Goal: Task Accomplishment & Management: Complete application form

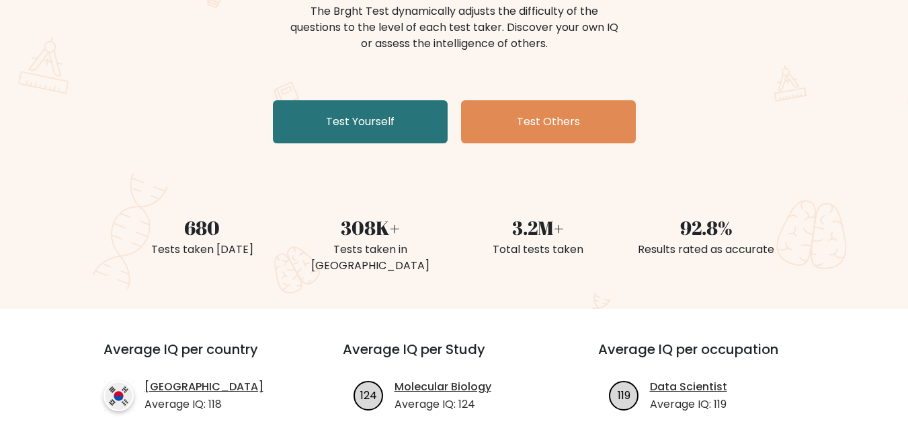
scroll to position [102, 0]
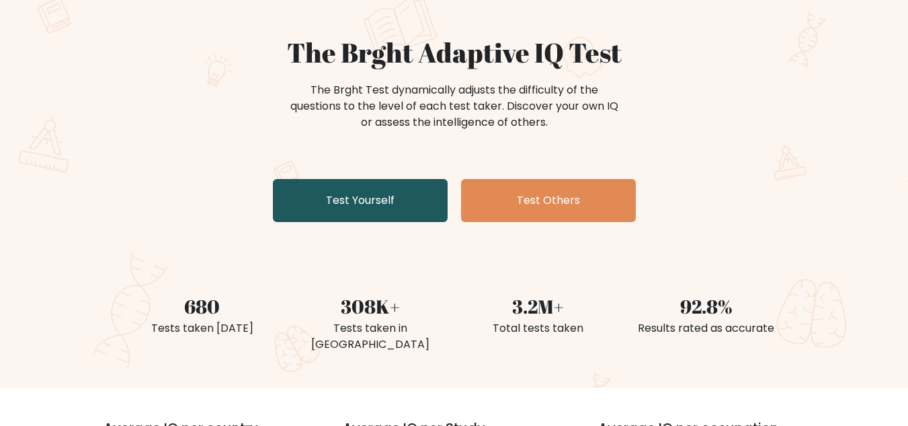
click at [367, 198] on link "Test Yourself" at bounding box center [360, 200] width 175 height 43
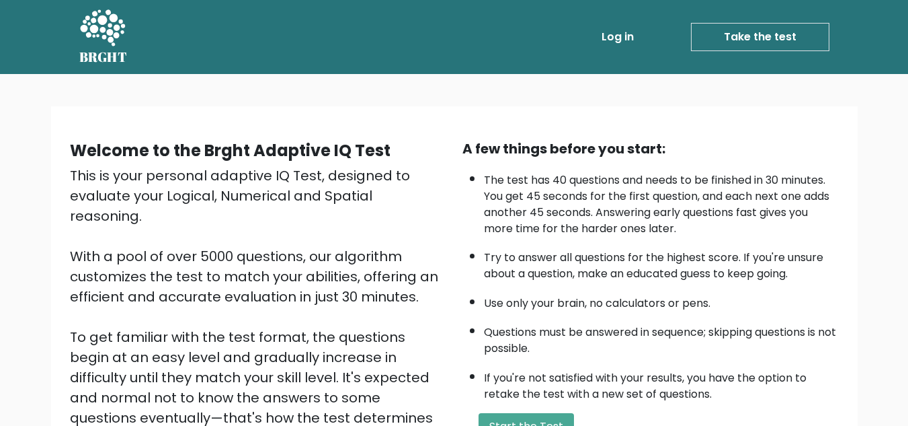
scroll to position [190, 0]
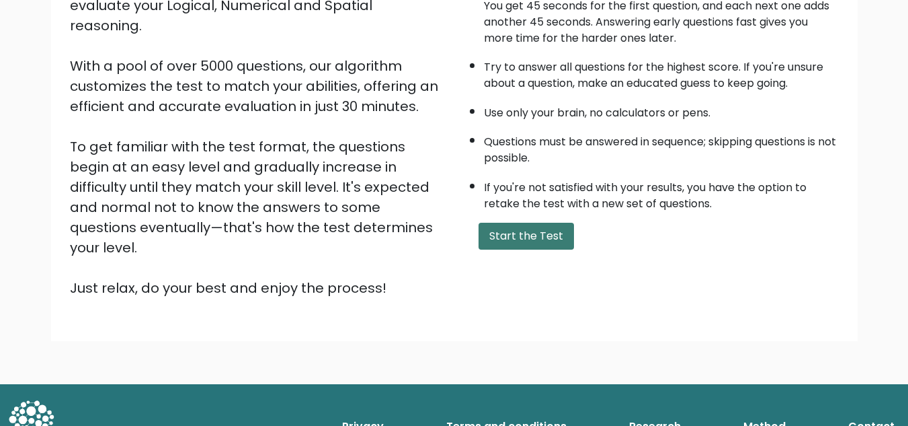
click at [547, 227] on button "Start the Test" at bounding box center [526, 236] width 95 height 27
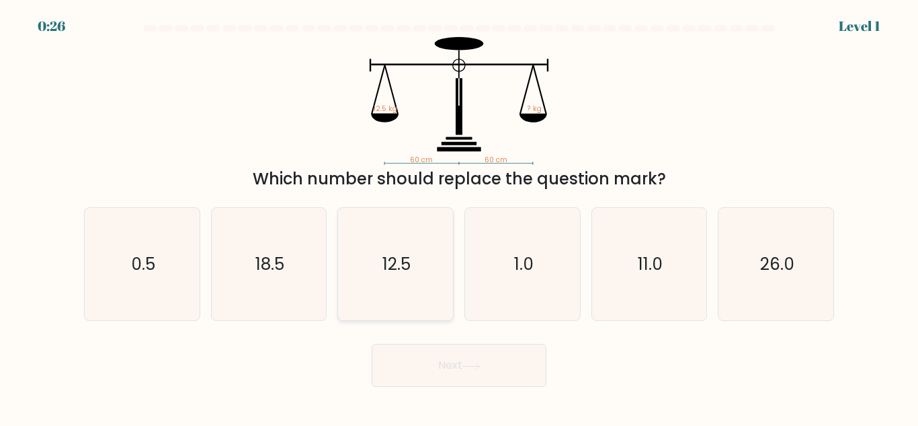
click at [393, 256] on text "12.5" at bounding box center [397, 264] width 28 height 24
click at [459, 216] on input "c. 12.5" at bounding box center [459, 214] width 1 height 3
radio input "true"
click at [458, 356] on button "Next" at bounding box center [459, 365] width 175 height 43
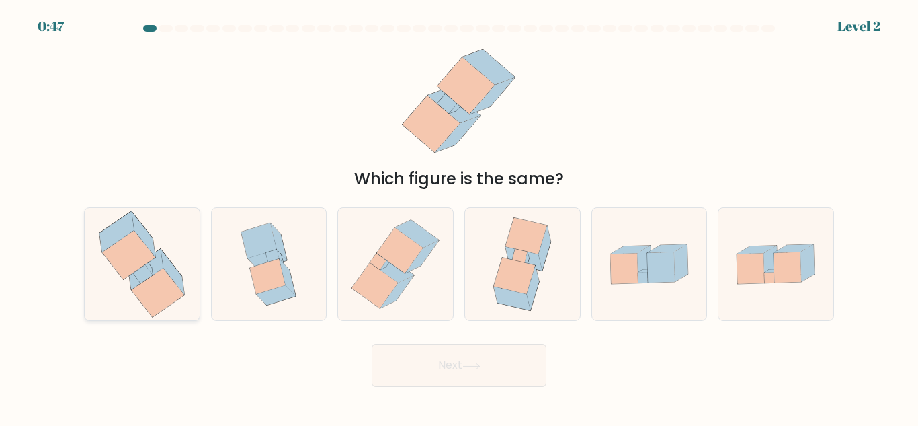
click at [149, 268] on icon at bounding box center [149, 265] width 9 height 17
click at [459, 216] on input "a." at bounding box center [459, 214] width 1 height 3
radio input "true"
click at [408, 372] on button "Next" at bounding box center [459, 365] width 175 height 43
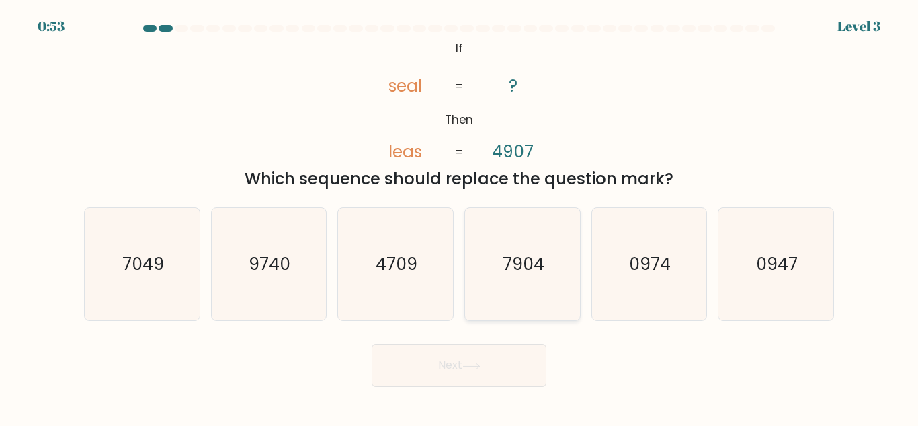
click at [520, 272] on text "7904" at bounding box center [524, 264] width 42 height 24
click at [460, 216] on input "d. 7904" at bounding box center [459, 214] width 1 height 3
radio input "true"
click at [461, 374] on button "Next" at bounding box center [459, 365] width 175 height 43
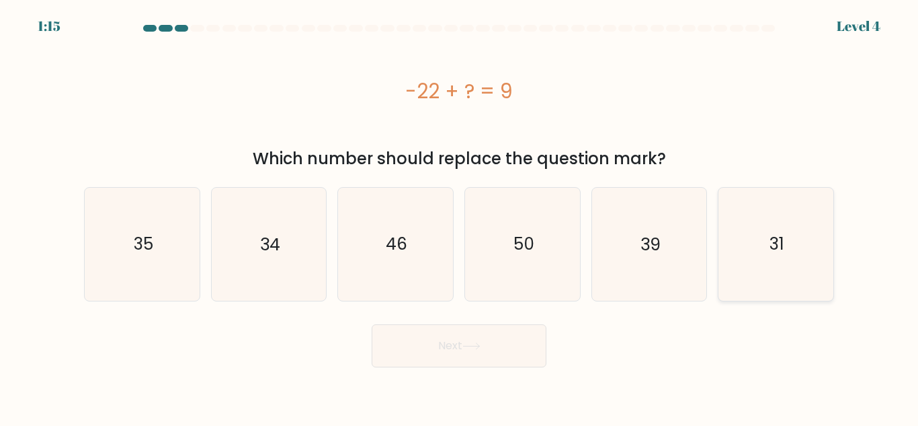
click at [721, 254] on icon "31" at bounding box center [776, 244] width 112 height 112
click at [460, 216] on input "f. 31" at bounding box center [459, 214] width 1 height 3
radio input "true"
click at [477, 330] on button "Next" at bounding box center [459, 345] width 175 height 43
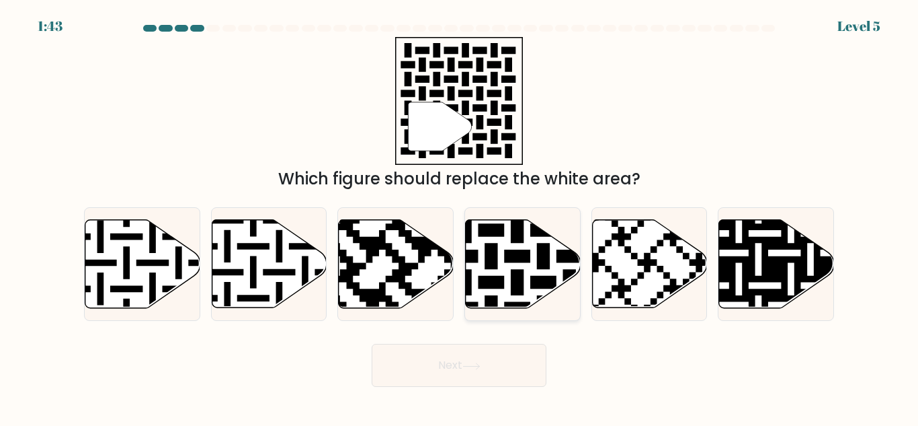
click at [508, 258] on icon at bounding box center [556, 217] width 208 height 208
click at [460, 216] on input "d." at bounding box center [459, 214] width 1 height 3
radio input "true"
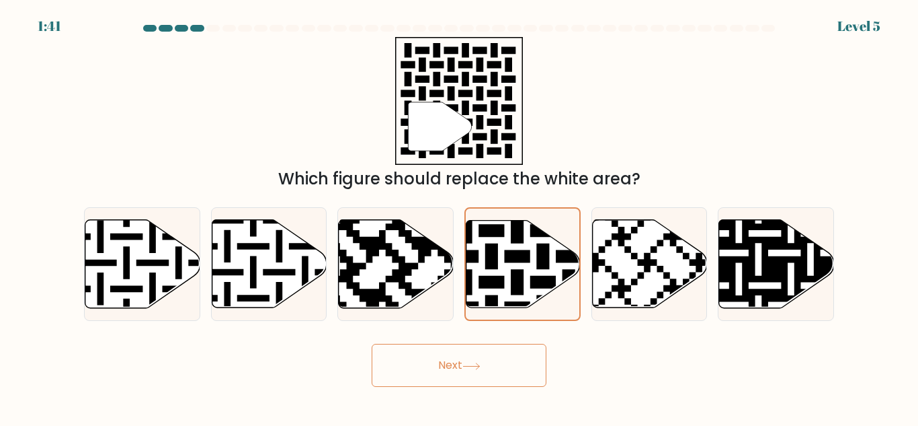
click at [438, 374] on button "Next" at bounding box center [459, 365] width 175 height 43
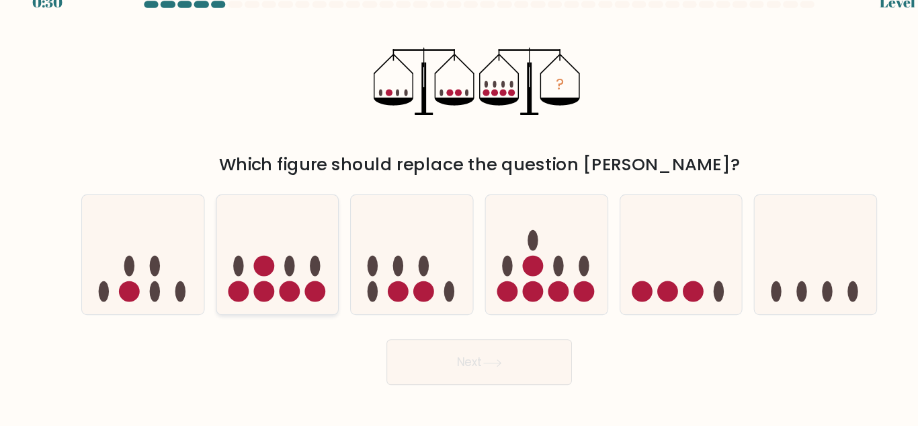
click at [280, 298] on circle at bounding box center [279, 298] width 19 height 19
click at [459, 216] on input "b." at bounding box center [459, 214] width 1 height 3
radio input "true"
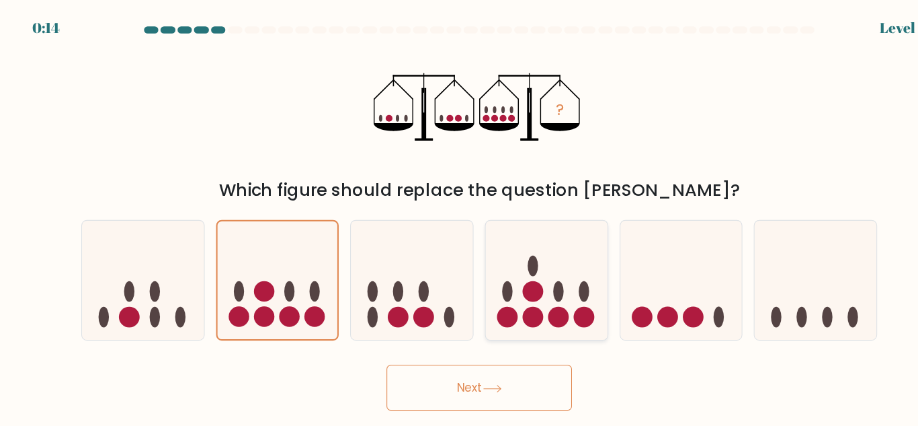
click at [528, 277] on icon at bounding box center [522, 263] width 115 height 95
click at [460, 216] on input "d." at bounding box center [459, 214] width 1 height 3
radio input "true"
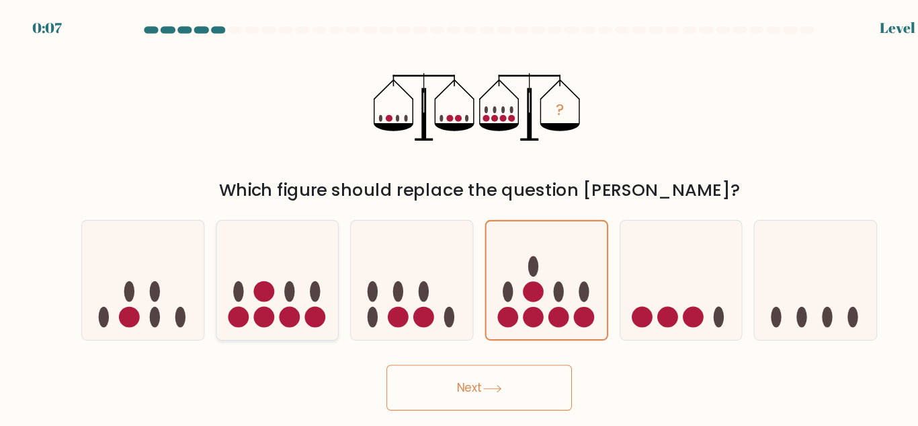
click at [290, 263] on icon at bounding box center [269, 263] width 115 height 95
click at [459, 216] on input "b." at bounding box center [459, 214] width 1 height 3
radio input "true"
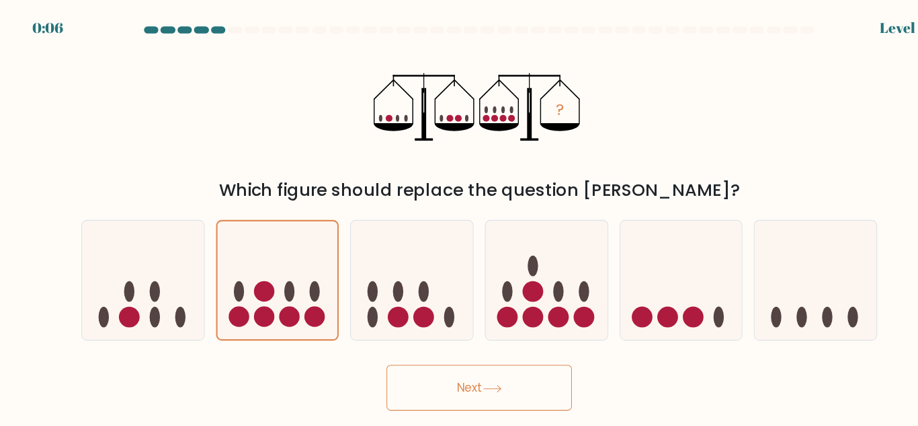
click at [499, 374] on button "Next" at bounding box center [459, 365] width 175 height 43
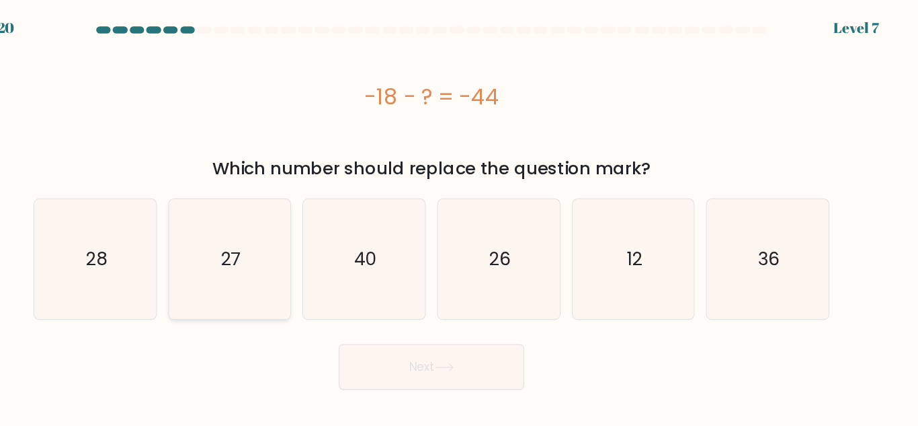
click at [301, 256] on icon "27" at bounding box center [268, 244] width 112 height 112
click at [459, 216] on input "b. 27" at bounding box center [459, 214] width 1 height 3
radio input "true"
click at [439, 344] on button "Next" at bounding box center [459, 345] width 175 height 43
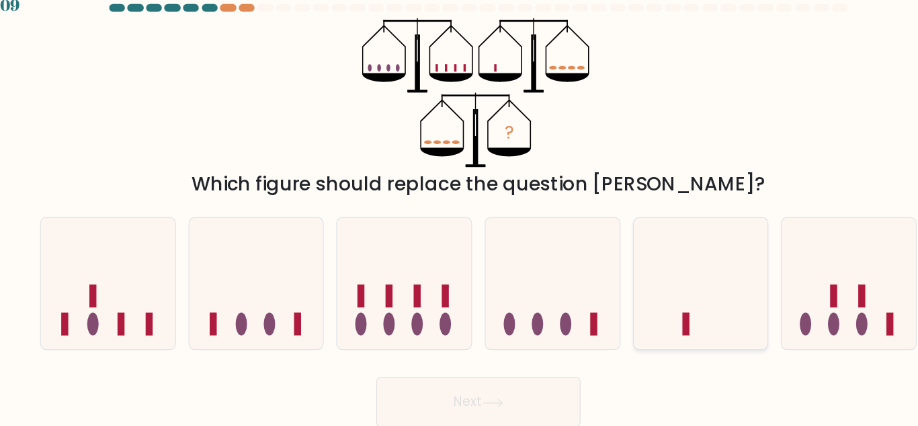
click at [662, 255] on icon at bounding box center [649, 263] width 115 height 95
click at [460, 216] on input "e." at bounding box center [459, 214] width 1 height 3
radio input "true"
click at [475, 369] on button "Next" at bounding box center [459, 365] width 175 height 43
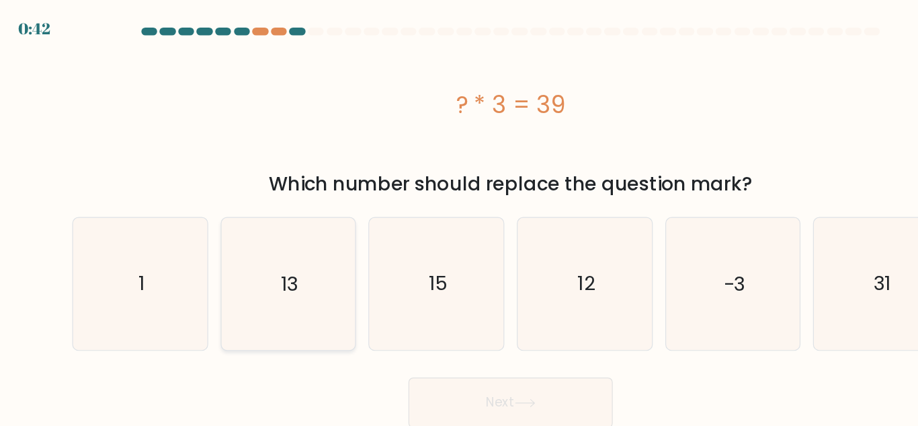
click at [262, 255] on icon "13" at bounding box center [268, 244] width 112 height 112
click at [459, 216] on input "b. 13" at bounding box center [459, 214] width 1 height 3
radio input "true"
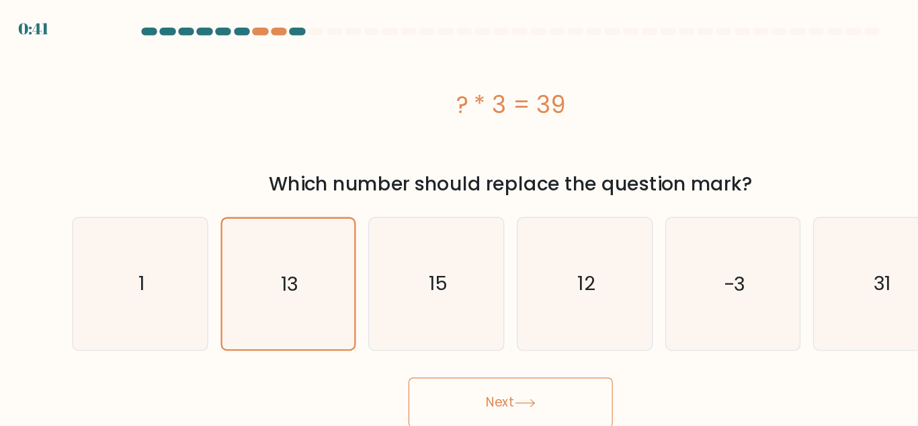
click at [424, 336] on button "Next" at bounding box center [459, 345] width 175 height 43
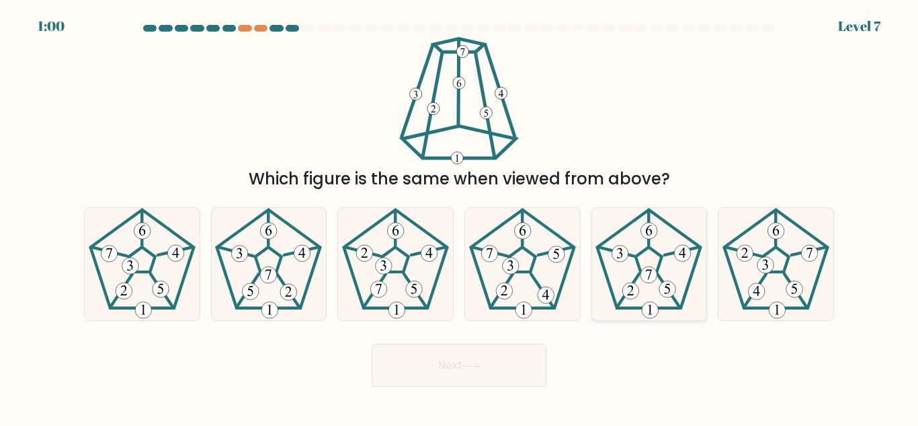
click at [657, 250] on icon at bounding box center [649, 264] width 112 height 112
click at [460, 216] on input "e." at bounding box center [459, 214] width 1 height 3
radio input "true"
click at [458, 355] on button "Next" at bounding box center [459, 365] width 175 height 43
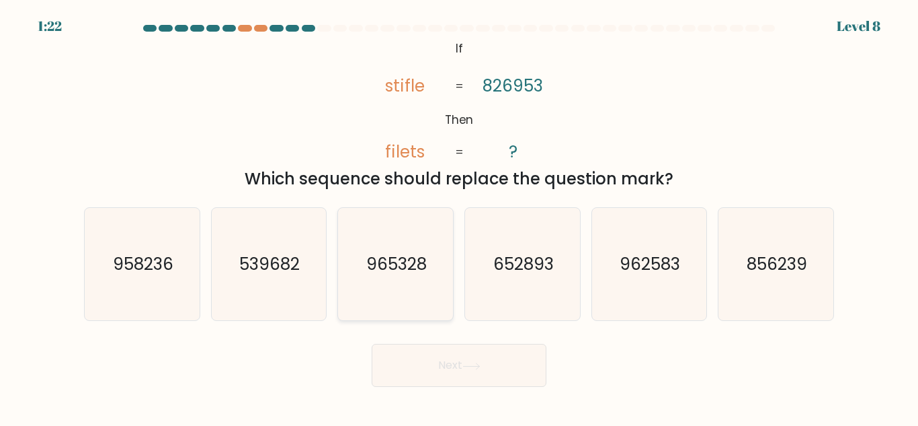
click at [378, 245] on icon "965328" at bounding box center [395, 264] width 112 height 112
click at [459, 216] on input "c. 965328" at bounding box center [459, 214] width 1 height 3
radio input "true"
click at [456, 369] on button "Next" at bounding box center [459, 365] width 175 height 43
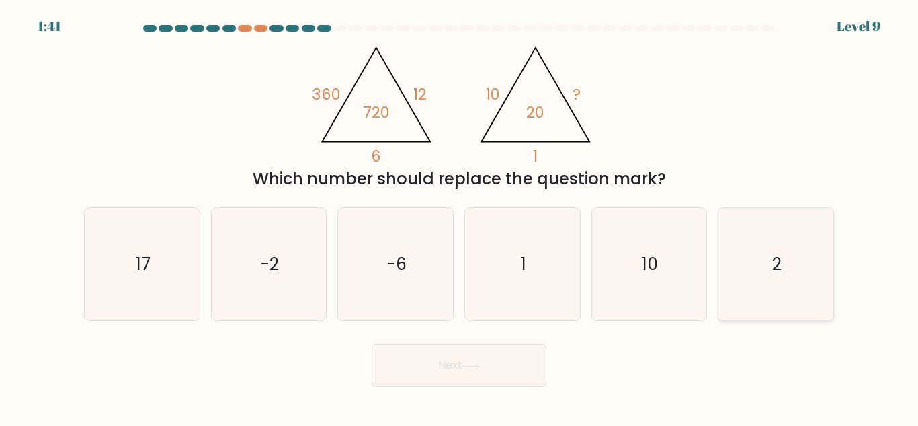
click at [733, 266] on icon "2" at bounding box center [776, 264] width 112 height 112
click at [460, 216] on input "f. 2" at bounding box center [459, 214] width 1 height 3
radio input "true"
click at [451, 356] on button "Next" at bounding box center [459, 365] width 175 height 43
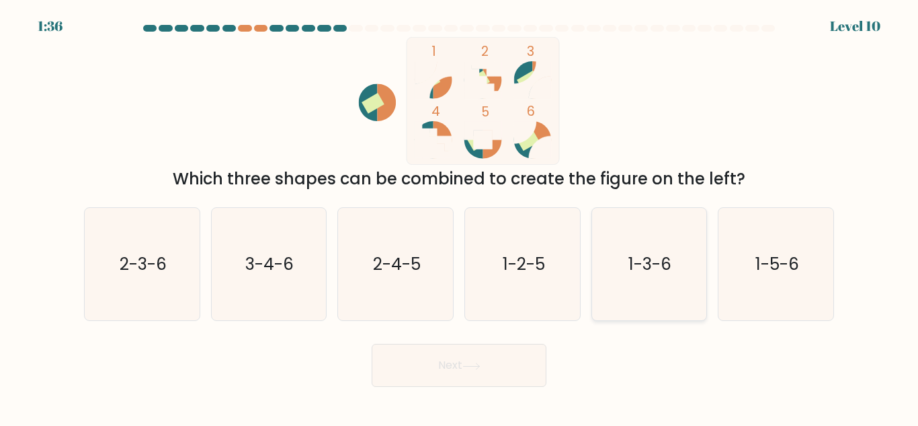
click at [648, 274] on text "1-3-6" at bounding box center [650, 264] width 43 height 24
click at [460, 216] on input "e. 1-3-6" at bounding box center [459, 214] width 1 height 3
radio input "true"
click at [476, 374] on button "Next" at bounding box center [459, 365] width 175 height 43
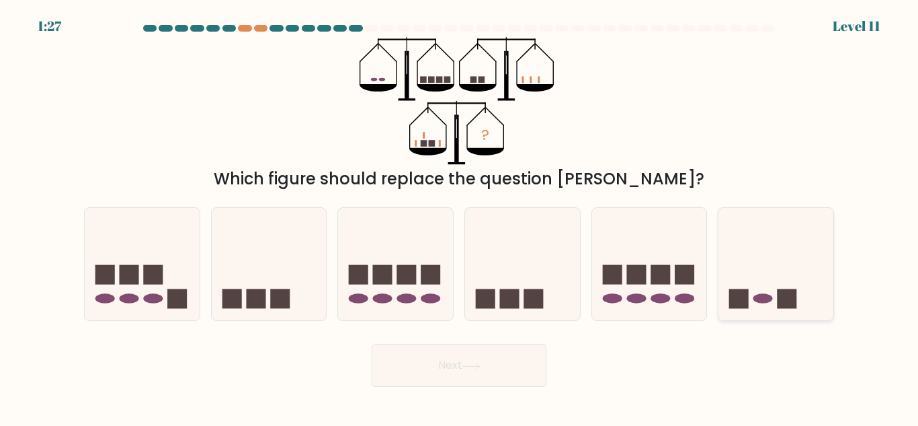
click at [765, 293] on icon at bounding box center [776, 263] width 115 height 95
click at [460, 216] on input "f." at bounding box center [459, 214] width 1 height 3
radio input "true"
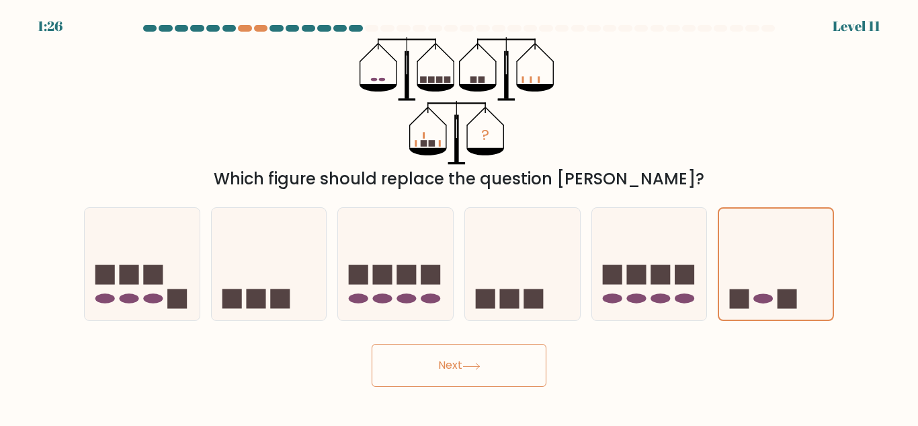
click at [483, 350] on button "Next" at bounding box center [459, 365] width 175 height 43
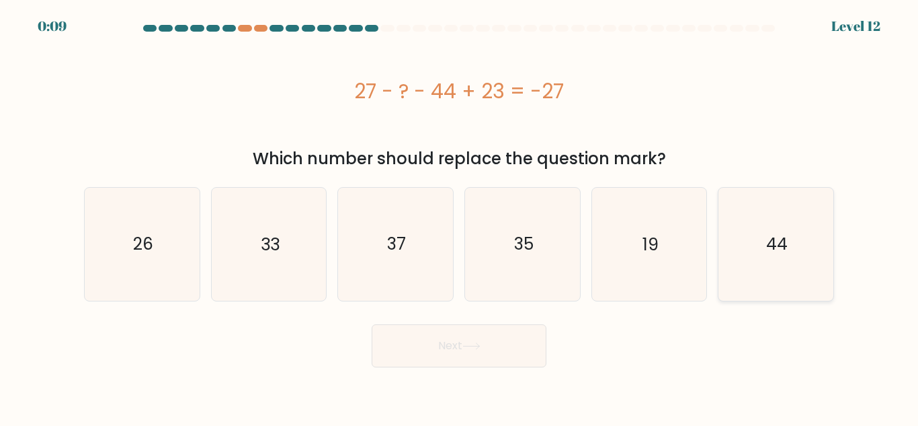
click at [757, 248] on icon "44" at bounding box center [776, 244] width 112 height 112
click at [460, 216] on input "f. 44" at bounding box center [459, 214] width 1 height 3
radio input "true"
click at [507, 337] on button "Next" at bounding box center [459, 345] width 175 height 43
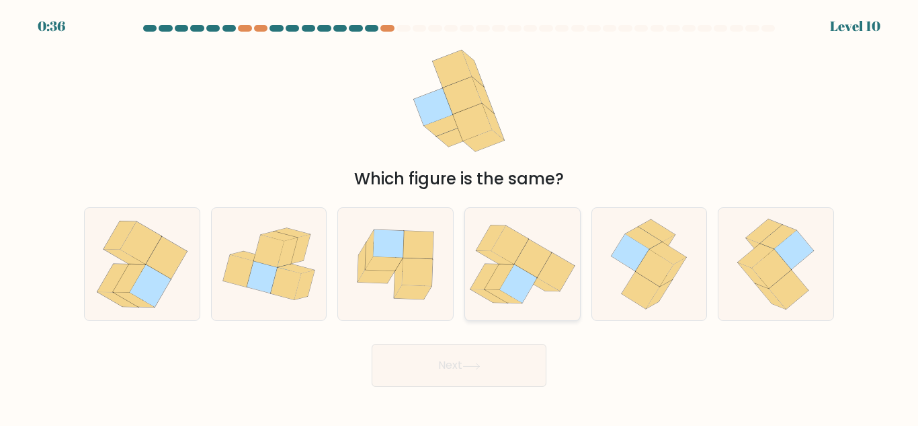
click at [549, 235] on icon at bounding box center [522, 264] width 115 height 102
click at [460, 216] on input "d." at bounding box center [459, 214] width 1 height 3
radio input "true"
click at [465, 360] on button "Next" at bounding box center [459, 365] width 175 height 43
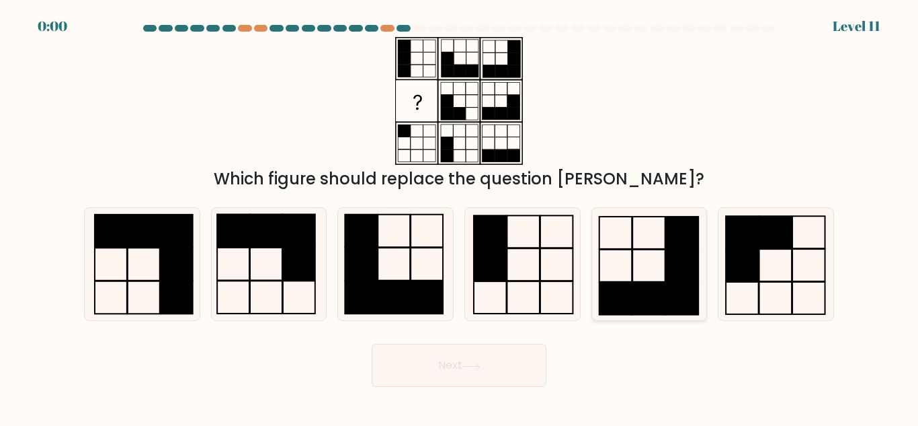
click at [670, 284] on rect at bounding box center [682, 298] width 33 height 32
click at [460, 216] on input "e." at bounding box center [459, 214] width 1 height 3
radio input "true"
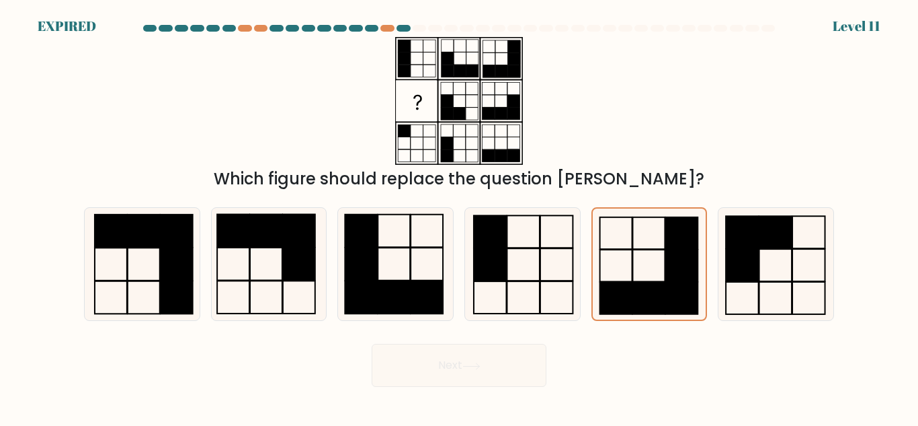
click at [491, 364] on div "Next" at bounding box center [459, 362] width 766 height 50
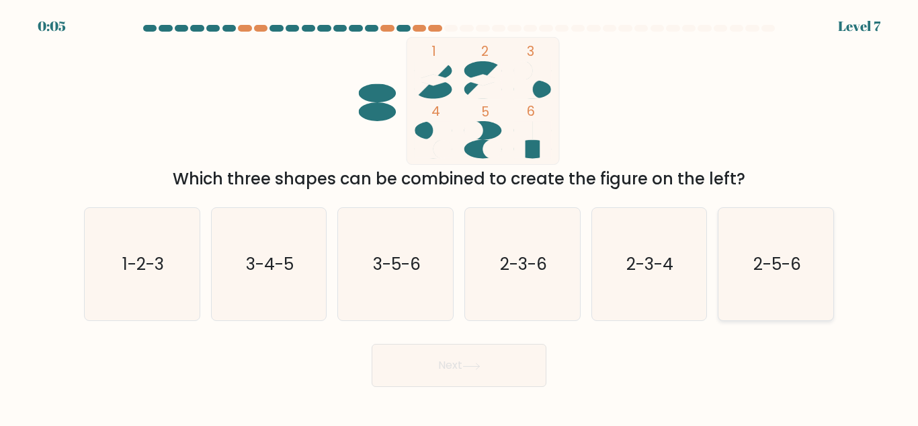
click at [779, 257] on text "2-5-6" at bounding box center [778, 264] width 48 height 24
click at [460, 216] on input "f. 2-5-6" at bounding box center [459, 214] width 1 height 3
radio input "true"
click at [483, 372] on button "Next" at bounding box center [459, 365] width 175 height 43
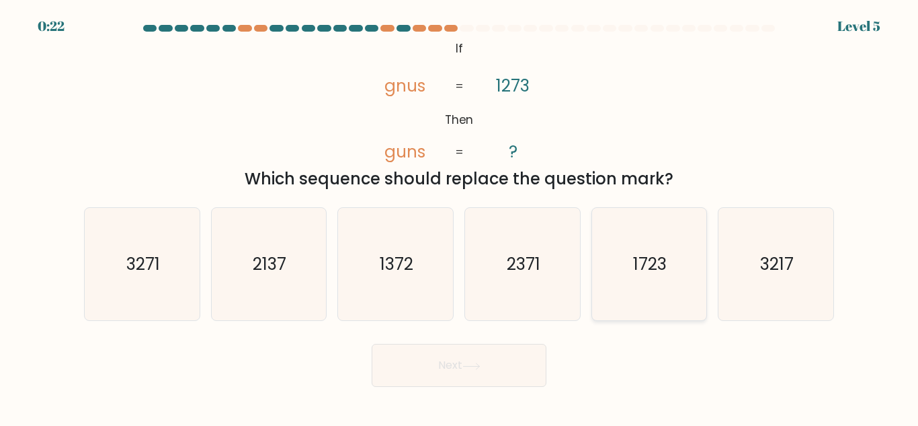
click at [636, 266] on text "1723" at bounding box center [651, 264] width 34 height 24
click at [460, 216] on input "e. 1723" at bounding box center [459, 214] width 1 height 3
radio input "true"
click at [418, 368] on button "Next" at bounding box center [459, 365] width 175 height 43
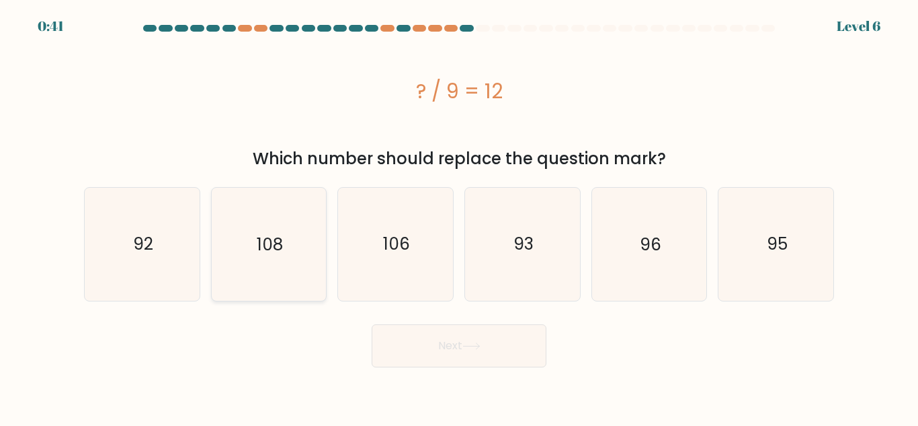
click at [239, 271] on icon "108" at bounding box center [268, 244] width 112 height 112
click at [459, 216] on input "b. 108" at bounding box center [459, 214] width 1 height 3
radio input "true"
click at [454, 348] on button "Next" at bounding box center [459, 345] width 175 height 43
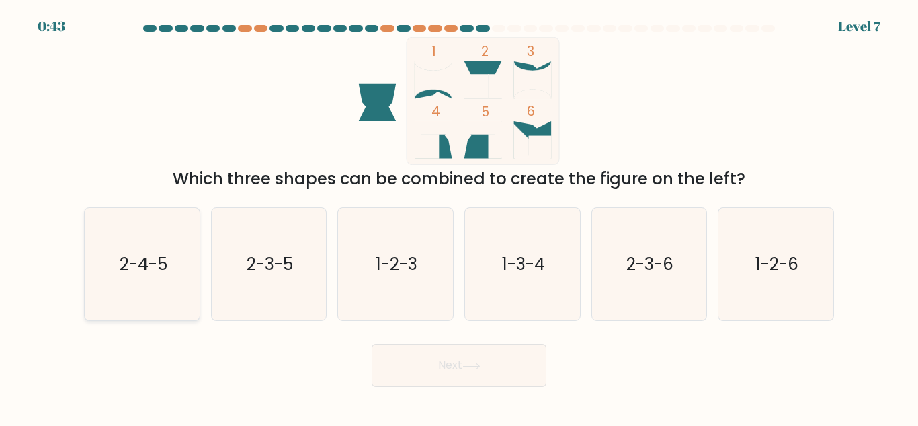
click at [145, 270] on text "2-4-5" at bounding box center [143, 264] width 48 height 24
click at [459, 216] on input "a. 2-4-5" at bounding box center [459, 214] width 1 height 3
radio input "true"
click at [436, 368] on button "Next" at bounding box center [459, 365] width 175 height 43
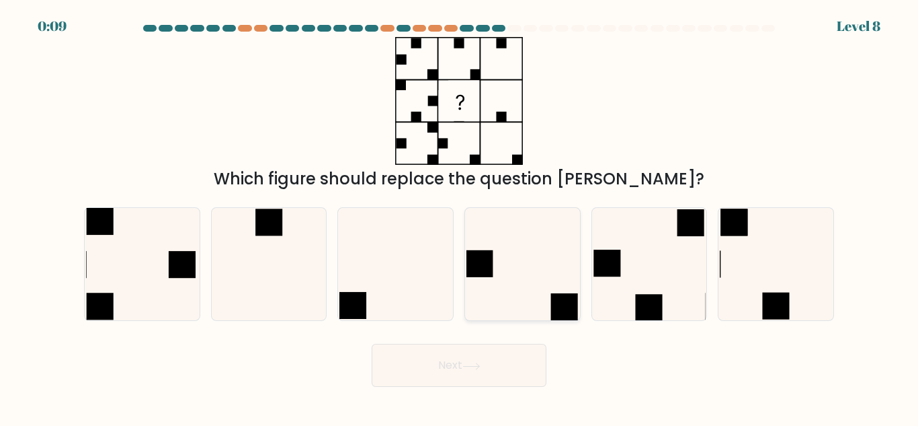
click at [537, 281] on icon at bounding box center [523, 264] width 112 height 112
click at [460, 216] on input "d." at bounding box center [459, 214] width 1 height 3
radio input "true"
click at [493, 366] on button "Next" at bounding box center [459, 365] width 175 height 43
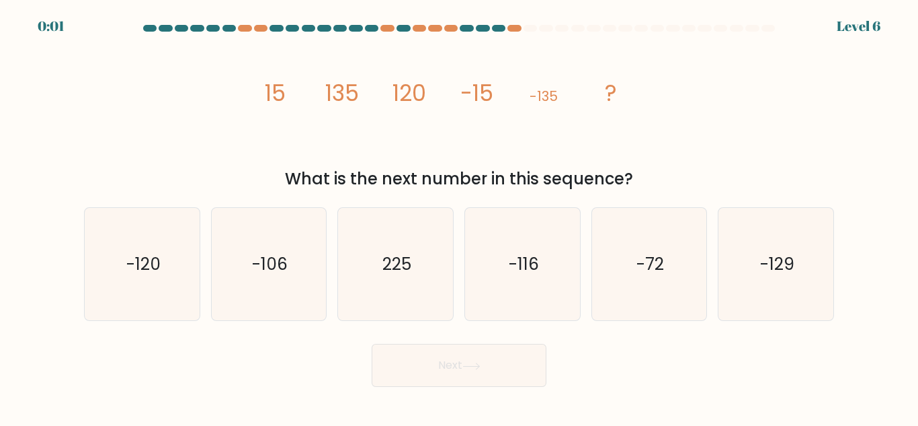
click at [493, 366] on button "Next" at bounding box center [459, 365] width 175 height 43
click at [144, 225] on icon "-120" at bounding box center [142, 264] width 112 height 112
click at [459, 216] on input "a. -120" at bounding box center [459, 214] width 1 height 3
radio input "true"
click at [419, 369] on button "Next" at bounding box center [459, 365] width 175 height 43
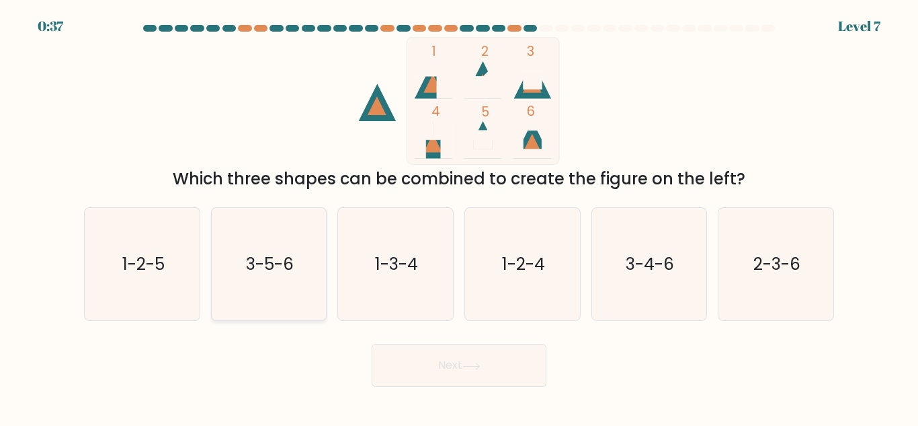
click at [282, 274] on text "3-5-6" at bounding box center [270, 264] width 48 height 24
click at [459, 216] on input "b. 3-5-6" at bounding box center [459, 214] width 1 height 3
radio input "true"
click at [487, 356] on button "Next" at bounding box center [459, 365] width 175 height 43
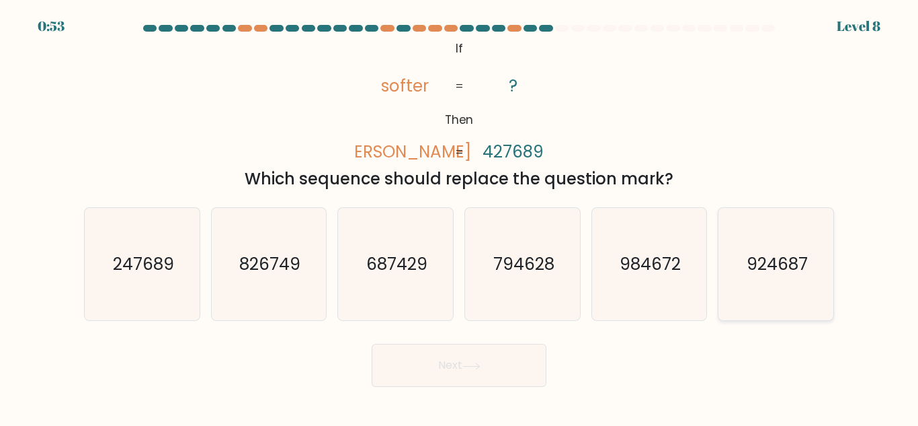
click at [791, 266] on text "924687" at bounding box center [777, 264] width 61 height 24
click at [460, 216] on input "f. 924687" at bounding box center [459, 214] width 1 height 3
radio input "true"
click at [430, 374] on button "Next" at bounding box center [459, 365] width 175 height 43
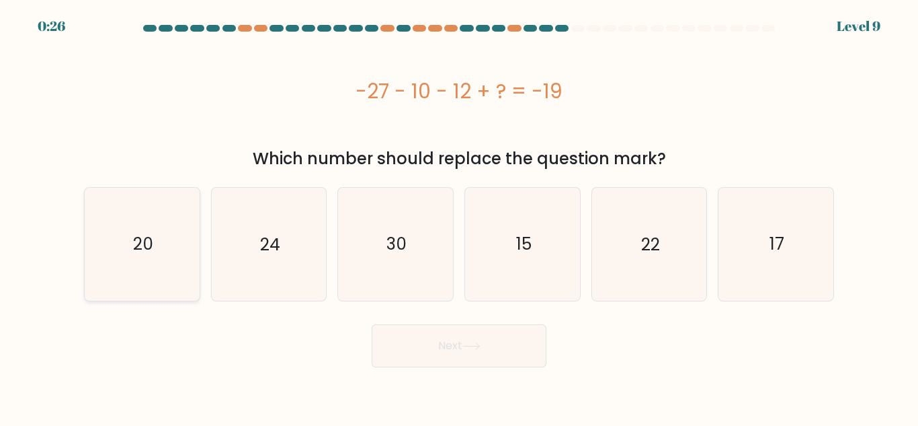
click at [133, 239] on text "20" at bounding box center [143, 244] width 20 height 24
click at [459, 216] on input "a. 20" at bounding box center [459, 214] width 1 height 3
radio input "true"
click at [505, 344] on button "Next" at bounding box center [459, 345] width 175 height 43
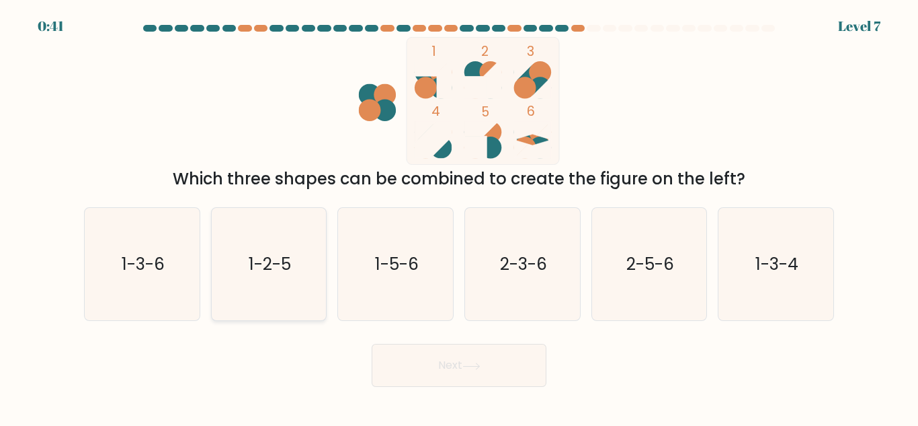
click at [251, 282] on icon "1-2-5" at bounding box center [268, 264] width 112 height 112
click at [459, 216] on input "b. 1-2-5" at bounding box center [459, 214] width 1 height 3
radio input "true"
click at [455, 364] on button "Next" at bounding box center [459, 365] width 175 height 43
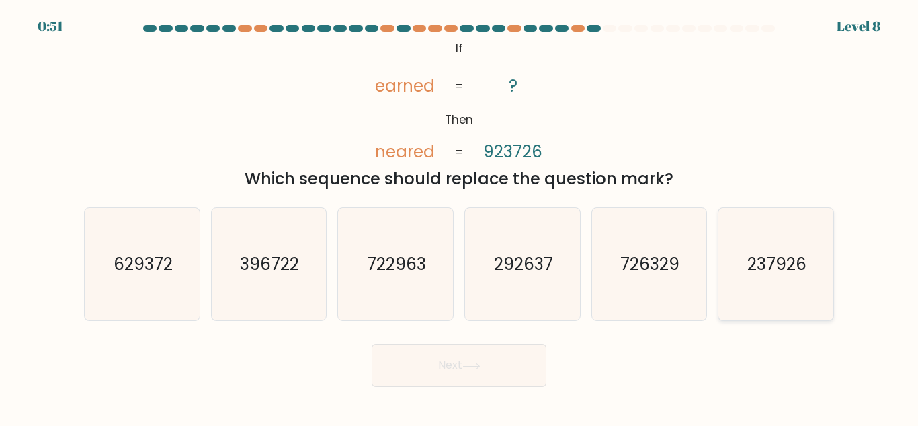
click at [787, 260] on text "237926" at bounding box center [777, 264] width 59 height 24
click at [460, 216] on input "f. 237926" at bounding box center [459, 214] width 1 height 3
radio input "true"
click at [444, 371] on button "Next" at bounding box center [459, 365] width 175 height 43
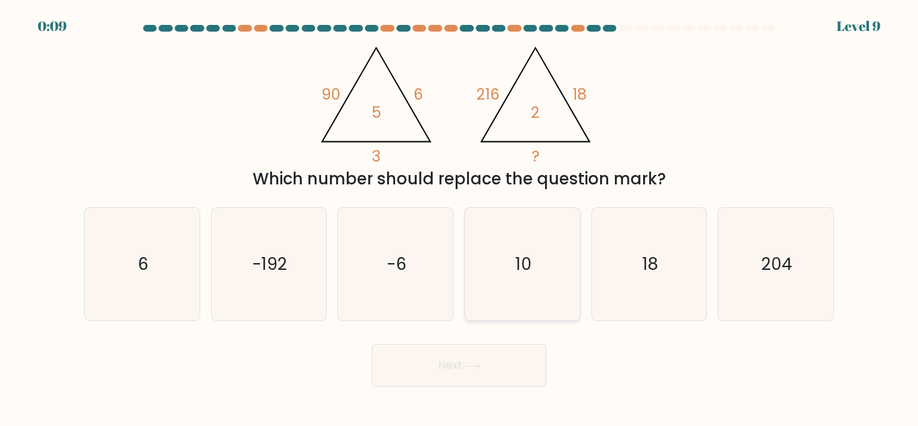
click at [530, 272] on text "10" at bounding box center [524, 264] width 16 height 24
click at [460, 216] on input "d. 10" at bounding box center [459, 214] width 1 height 3
radio input "true"
click at [499, 374] on button "Next" at bounding box center [459, 365] width 175 height 43
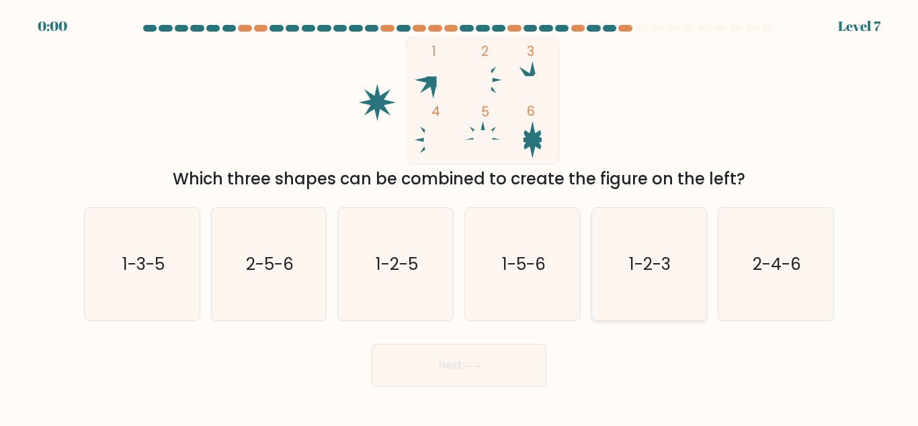
click at [608, 249] on icon "1-2-3" at bounding box center [649, 264] width 112 height 112
click at [460, 216] on input "e. 1-2-3" at bounding box center [459, 214] width 1 height 3
radio input "true"
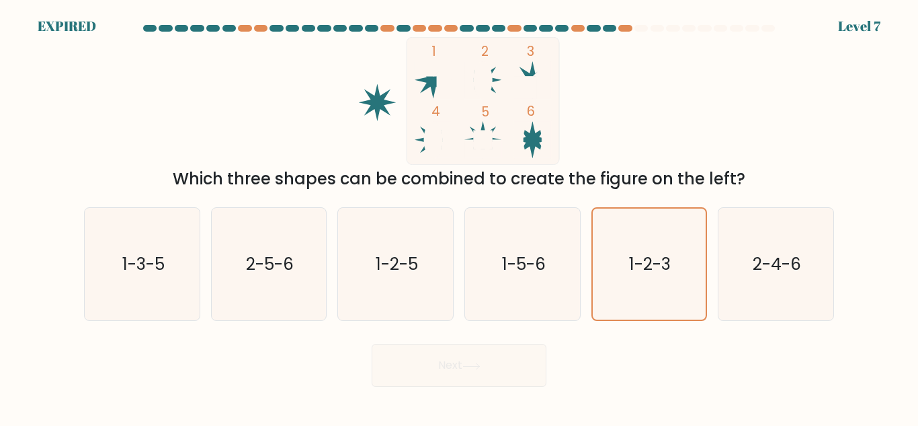
drag, startPoint x: 499, startPoint y: 389, endPoint x: 515, endPoint y: 385, distance: 16.5
click at [515, 385] on body "EXPIRED Level 7" at bounding box center [459, 213] width 918 height 426
click at [515, 385] on div "Next" at bounding box center [459, 362] width 766 height 50
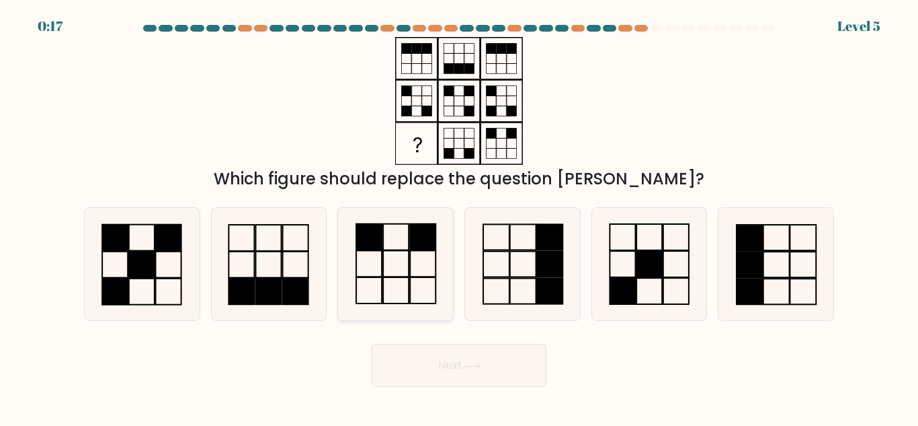
click at [377, 251] on rect at bounding box center [369, 264] width 26 height 26
click at [459, 216] on input "c." at bounding box center [459, 214] width 1 height 3
radio input "true"
click at [518, 356] on button "Next" at bounding box center [459, 365] width 175 height 43
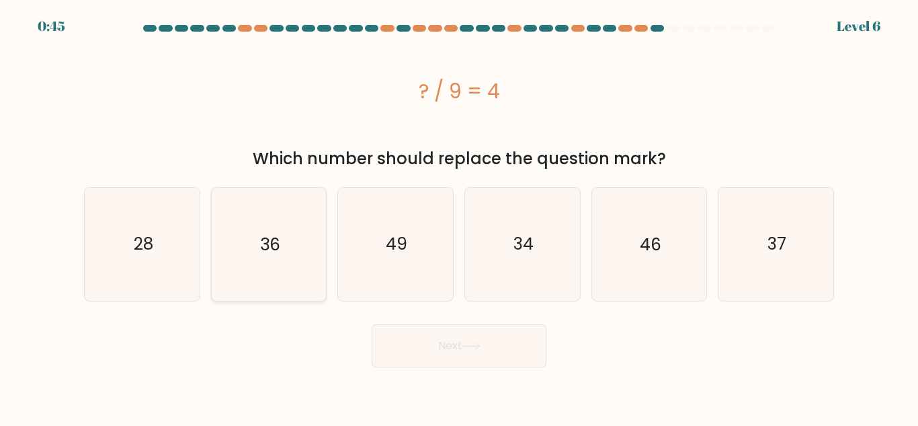
click at [270, 251] on text "36" at bounding box center [270, 244] width 20 height 24
click at [459, 216] on input "b. 36" at bounding box center [459, 214] width 1 height 3
radio input "true"
click at [491, 348] on button "Next" at bounding box center [459, 345] width 175 height 43
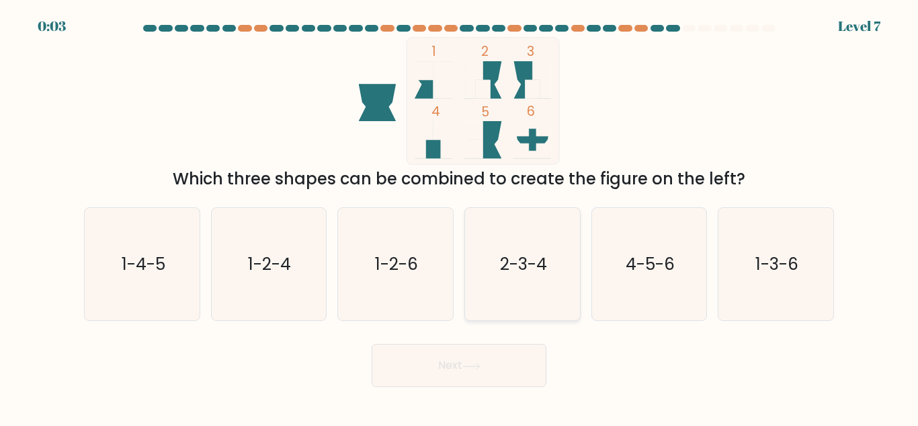
click at [531, 278] on icon "2-3-4" at bounding box center [523, 264] width 112 height 112
click at [460, 216] on input "d. 2-3-4" at bounding box center [459, 214] width 1 height 3
radio input "true"
click at [678, 241] on icon "4-5-6" at bounding box center [649, 264] width 112 height 112
click at [460, 216] on input "e. 4-5-6" at bounding box center [459, 214] width 1 height 3
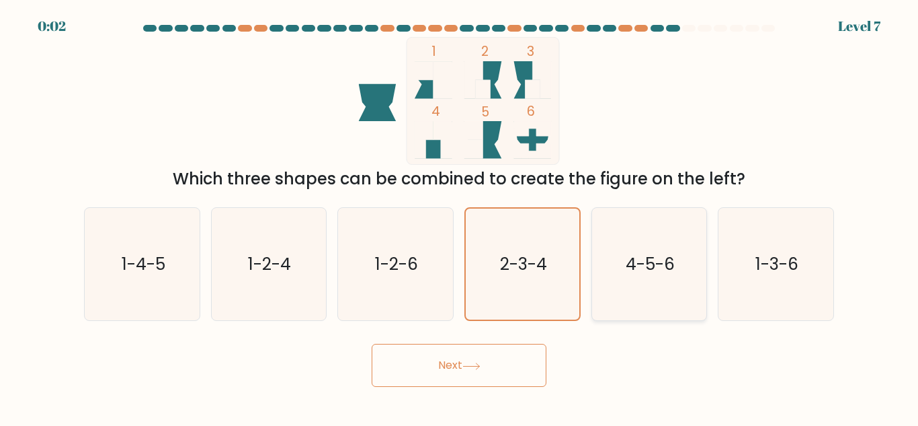
radio input "true"
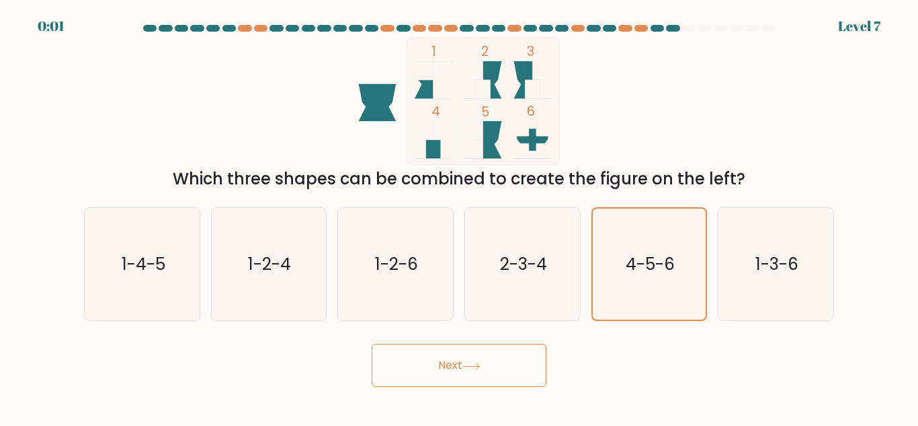
click at [448, 389] on body "0:01 Level 7" at bounding box center [459, 213] width 918 height 426
drag, startPoint x: 448, startPoint y: 389, endPoint x: 474, endPoint y: 375, distance: 29.5
click at [474, 375] on body "0:00 Level 7" at bounding box center [459, 213] width 918 height 426
click at [474, 375] on button "Next" at bounding box center [459, 365] width 175 height 43
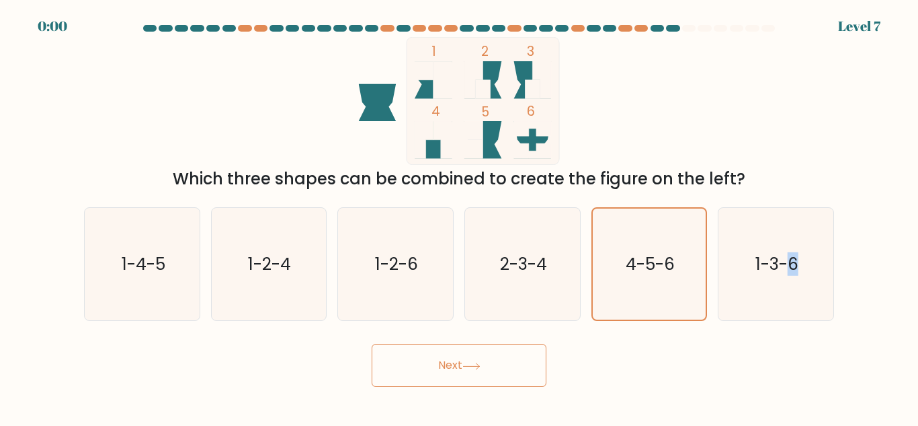
click at [474, 375] on button "Next" at bounding box center [459, 365] width 175 height 43
click at [474, 375] on div "Next" at bounding box center [459, 362] width 766 height 50
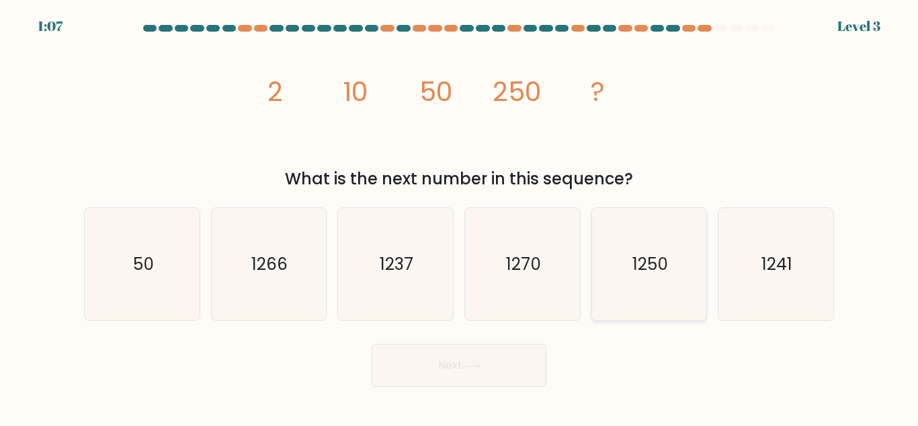
click at [659, 257] on text "1250" at bounding box center [651, 264] width 36 height 24
click at [460, 216] on input "e. 1250" at bounding box center [459, 214] width 1 height 3
radio input "true"
click at [408, 368] on button "Next" at bounding box center [459, 365] width 175 height 43
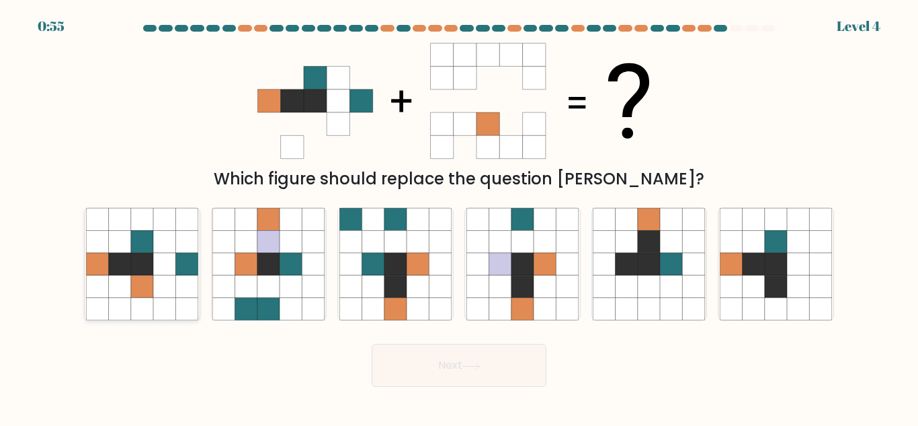
click at [161, 284] on icon at bounding box center [164, 286] width 22 height 22
click at [459, 216] on input "a." at bounding box center [459, 214] width 1 height 3
radio input "true"
click at [442, 368] on button "Next" at bounding box center [459, 365] width 175 height 43
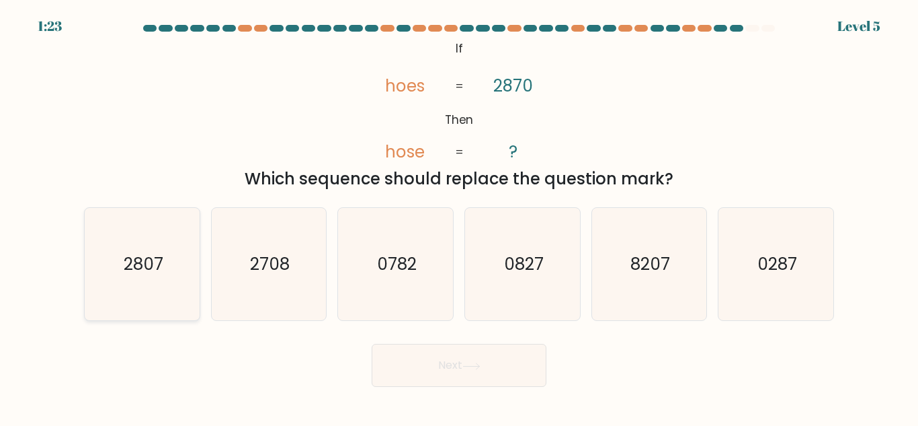
click at [179, 258] on icon "2807" at bounding box center [142, 264] width 112 height 112
click at [459, 216] on input "a. 2807" at bounding box center [459, 214] width 1 height 3
radio input "true"
click at [425, 370] on button "Next" at bounding box center [459, 365] width 175 height 43
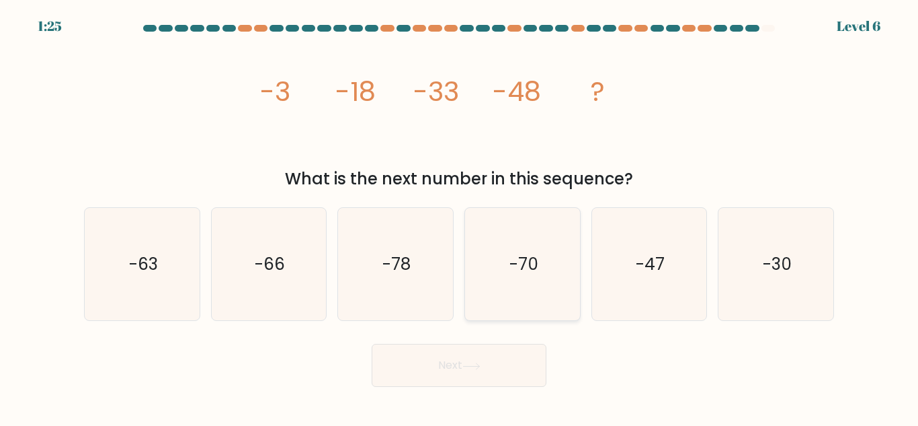
click at [510, 247] on icon "-70" at bounding box center [523, 264] width 112 height 112
click at [460, 216] on input "d. -70" at bounding box center [459, 214] width 1 height 3
radio input "true"
click at [459, 364] on button "Next" at bounding box center [459, 365] width 175 height 43
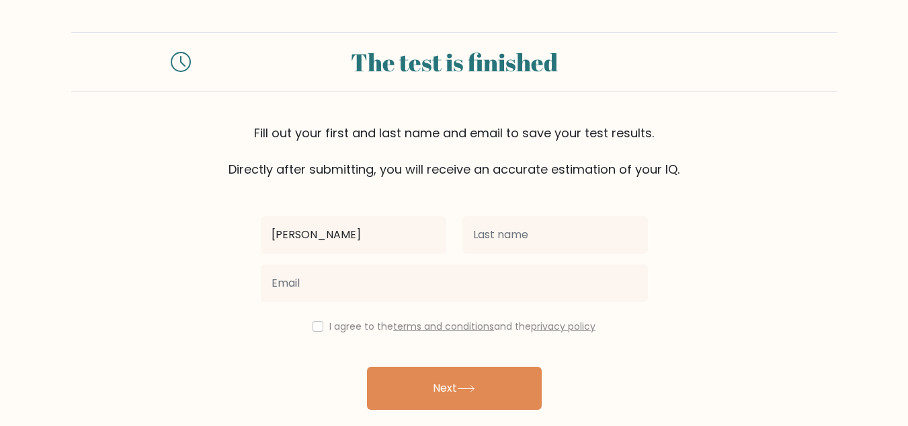
type input "[PERSON_NAME]"
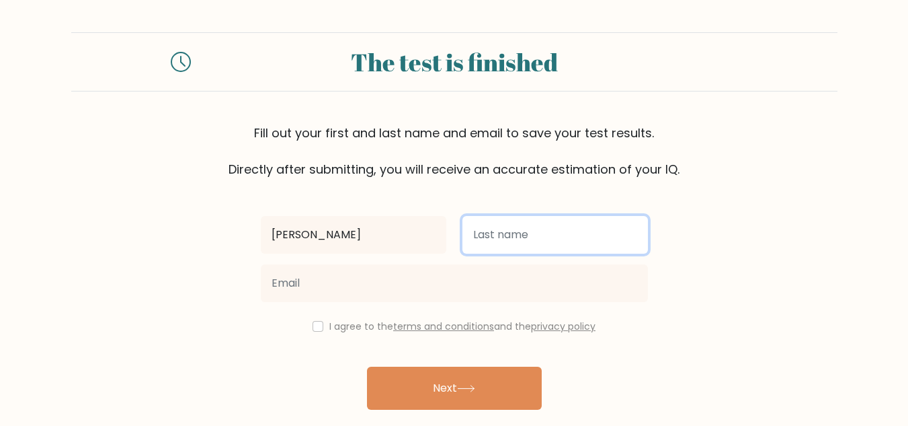
click at [512, 247] on input "text" at bounding box center [556, 235] width 186 height 38
type input "mishra"
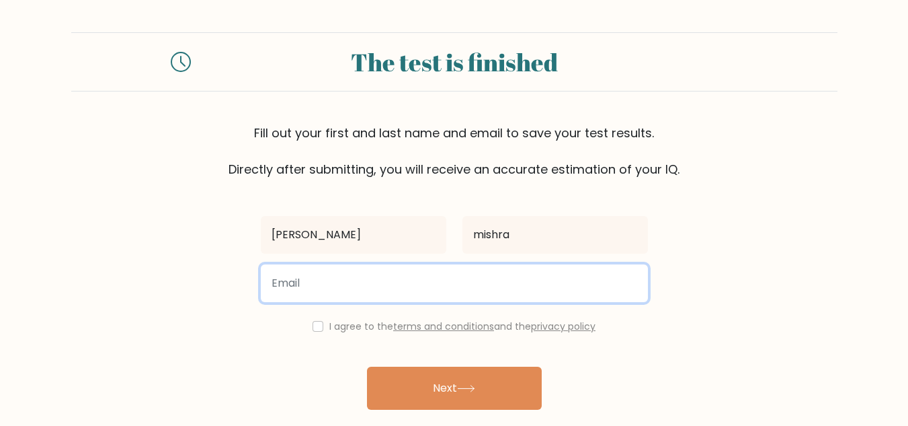
click at [359, 293] on input "email" at bounding box center [454, 283] width 387 height 38
type input "utkarsh.mishra20067@gmail.com"
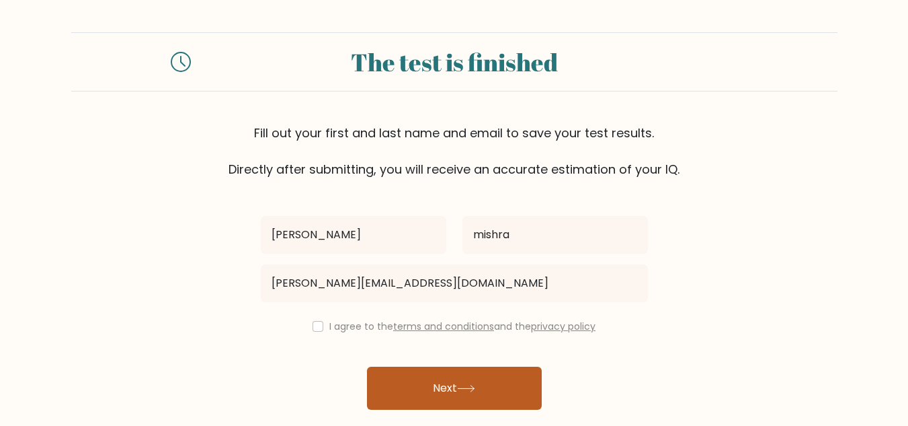
click at [440, 384] on button "Next" at bounding box center [454, 387] width 175 height 43
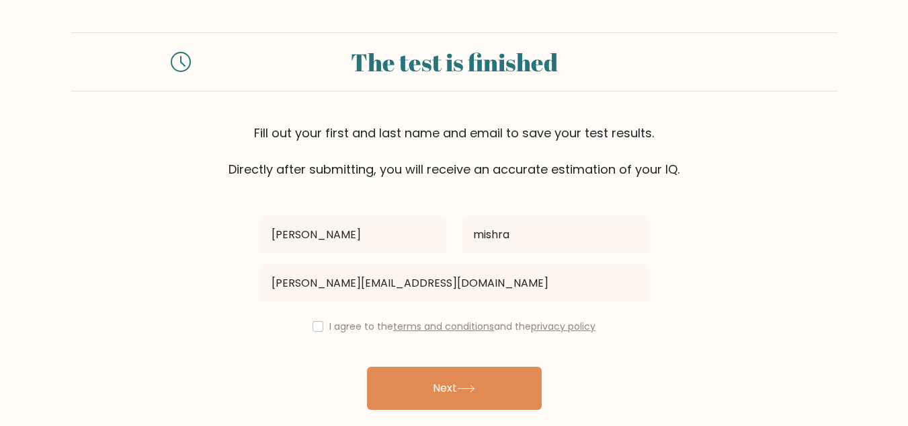
click at [319, 321] on div "I agree to the terms and conditions and the privacy policy" at bounding box center [454, 326] width 403 height 16
click at [316, 323] on input "checkbox" at bounding box center [318, 326] width 11 height 11
checkbox input "true"
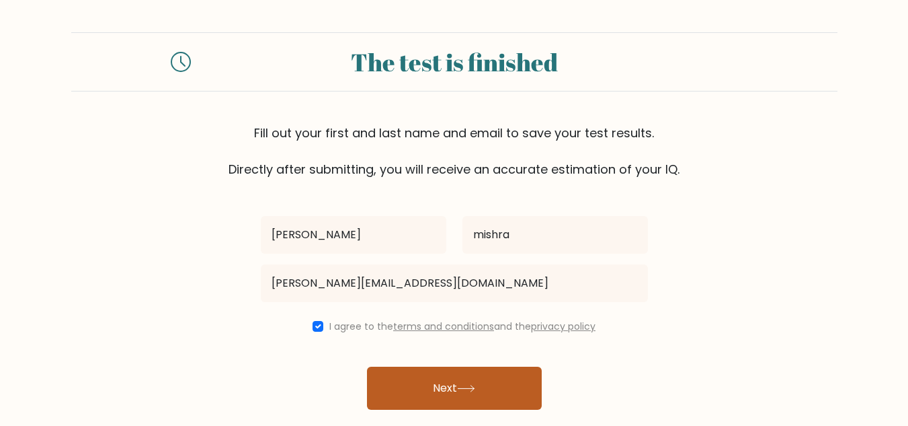
click at [446, 394] on button "Next" at bounding box center [454, 387] width 175 height 43
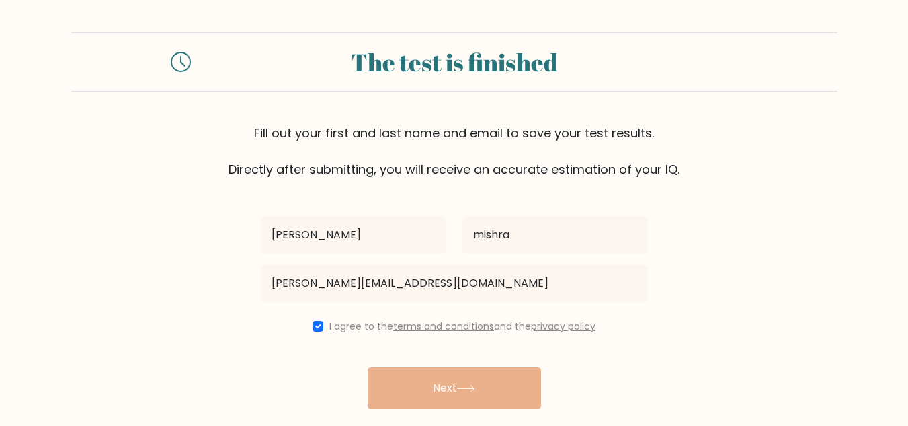
scroll to position [46, 0]
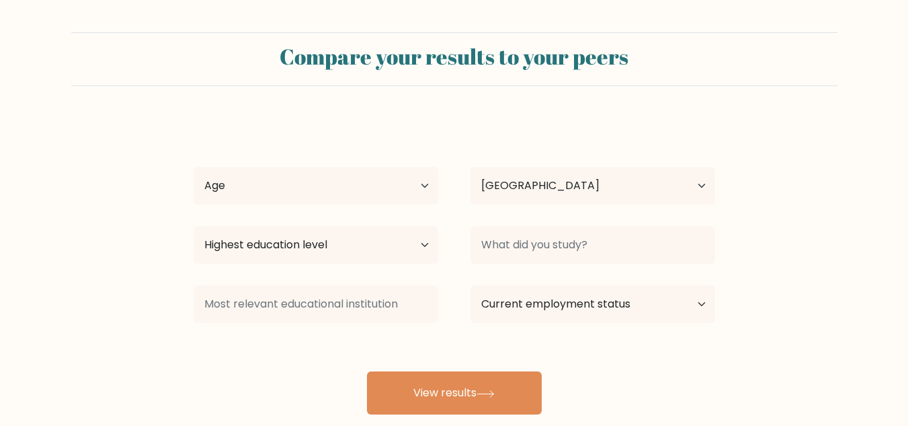
select select "IN"
click at [425, 179] on select "Age Under 18 years old 18-24 years old 25-34 years old 35-44 years old 45-54 ye…" at bounding box center [316, 186] width 245 height 38
select select "18_24"
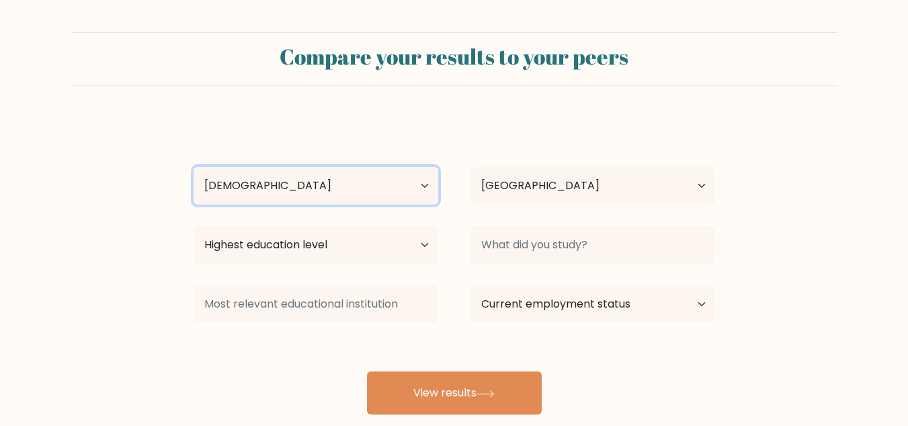
click at [194, 167] on select "Age Under 18 years old 18-24 years old 25-34 years old 35-44 years old 45-54 ye…" at bounding box center [316, 186] width 245 height 38
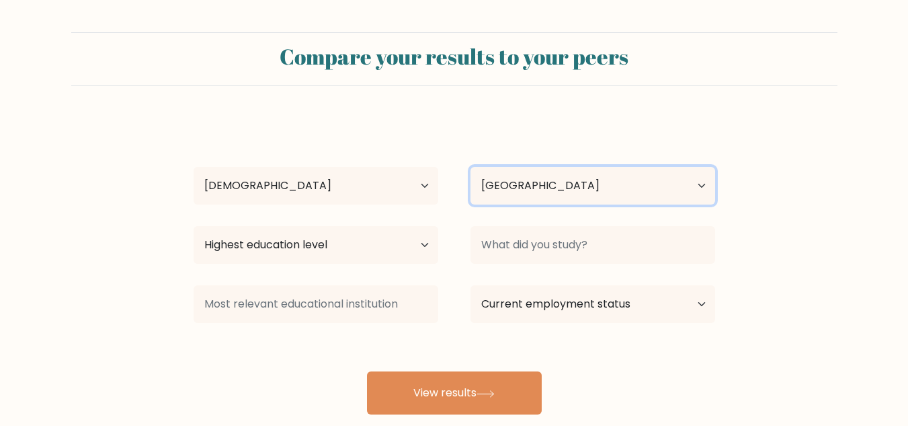
click at [538, 179] on select "Country Afghanistan Albania Algeria American Samoa Andorra Angola Anguilla Anta…" at bounding box center [593, 186] width 245 height 38
click at [471, 167] on select "Country Afghanistan Albania Algeria American Samoa Andorra Angola Anguilla Anta…" at bounding box center [593, 186] width 245 height 38
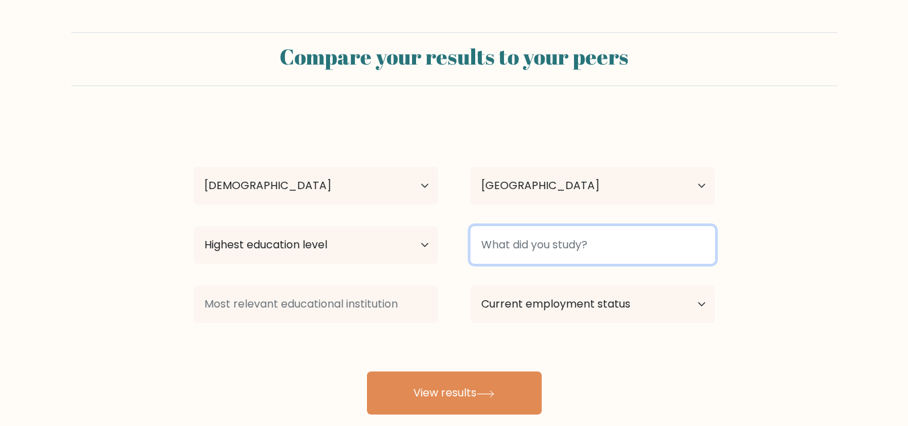
click at [531, 236] on input at bounding box center [593, 245] width 245 height 38
type input "c"
type input "bca"
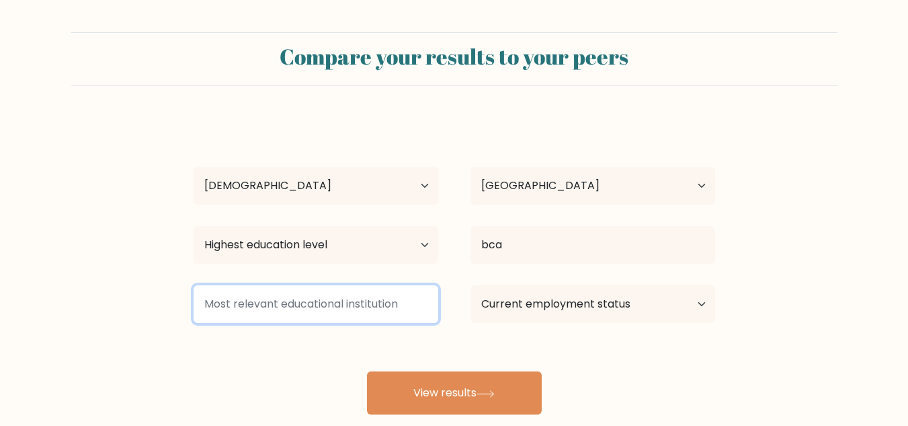
click at [316, 303] on input at bounding box center [316, 304] width 245 height 38
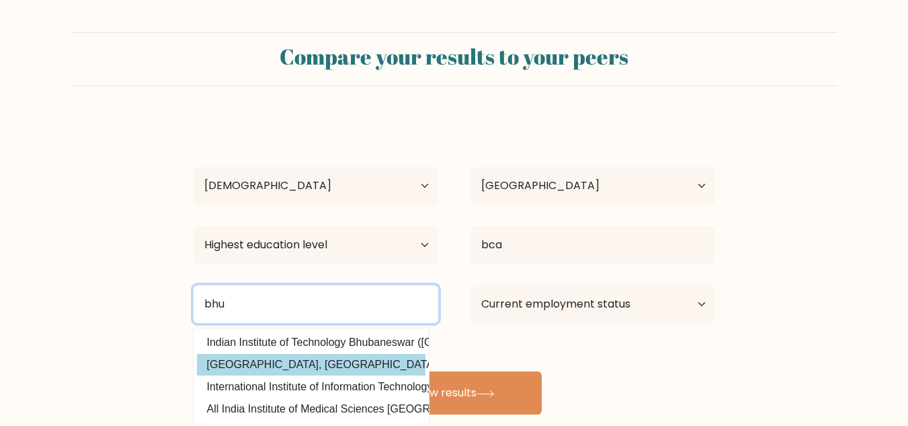
type input "bhu"
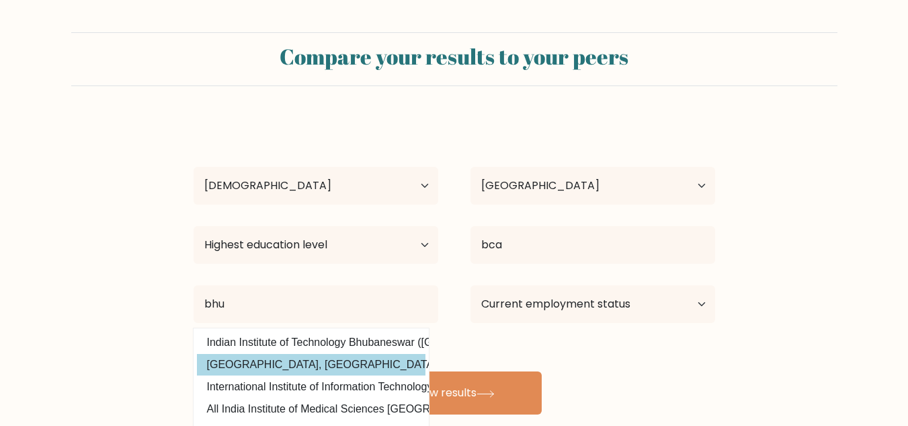
click at [372, 362] on div "utkarsh mishra Age Under 18 years old 18-24 years old 25-34 years old 35-44 yea…" at bounding box center [455, 266] width 538 height 296
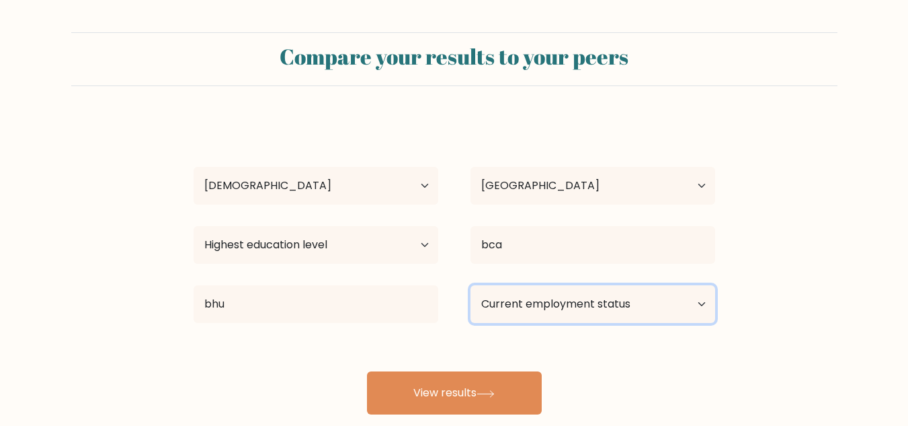
click at [586, 296] on select "Current employment status Employed Student Retired Other / prefer not to answer" at bounding box center [593, 304] width 245 height 38
select select "student"
click at [471, 285] on select "Current employment status Employed Student Retired Other / prefer not to answer" at bounding box center [593, 304] width 245 height 38
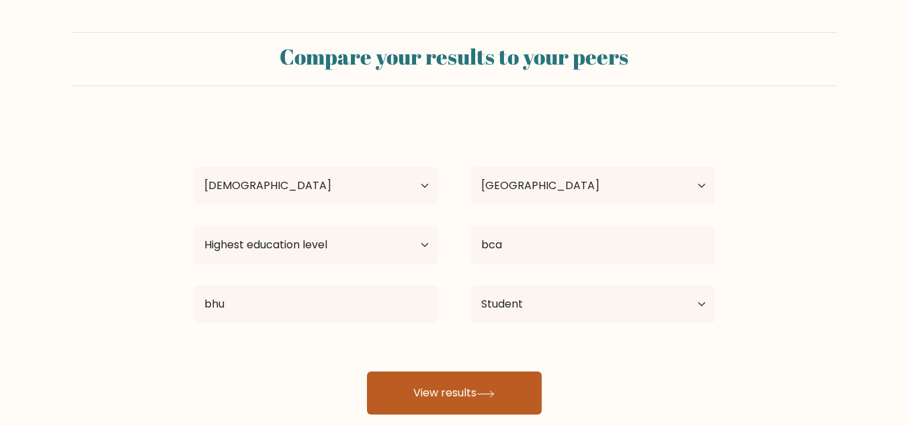
click at [446, 386] on button "View results" at bounding box center [454, 392] width 175 height 43
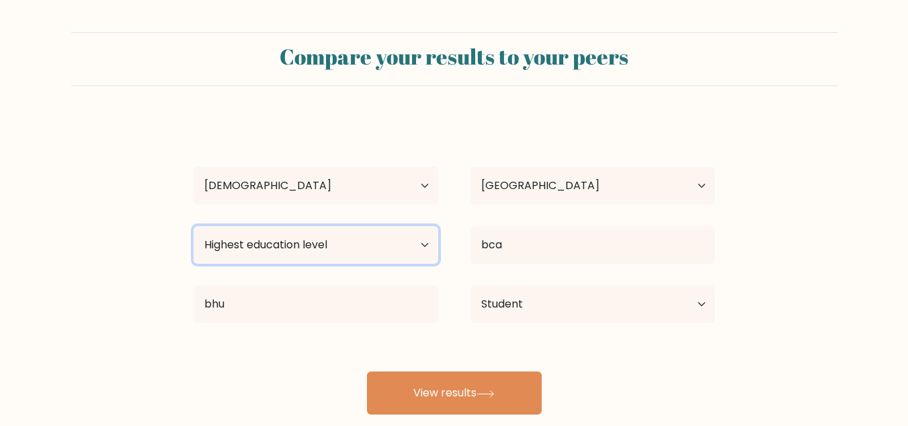
click at [375, 237] on select "Highest education level No schooling Primary Lower Secondary Upper Secondary Oc…" at bounding box center [316, 245] width 245 height 38
select select "bachelors_degree"
click at [194, 226] on select "Highest education level No schooling Primary Lower Secondary Upper Secondary Oc…" at bounding box center [316, 245] width 245 height 38
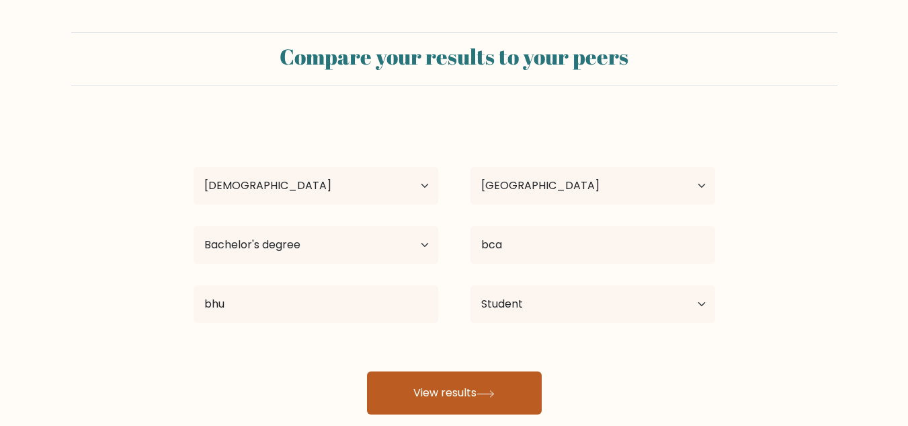
click at [435, 398] on button "View results" at bounding box center [454, 392] width 175 height 43
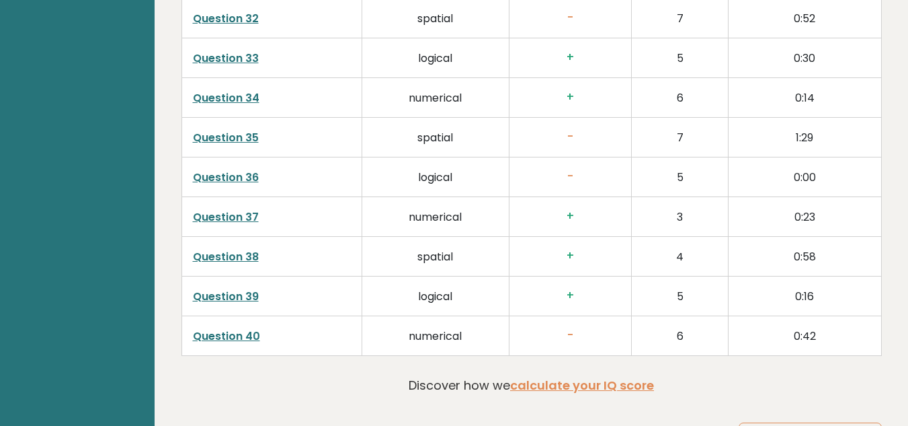
scroll to position [3450, 0]
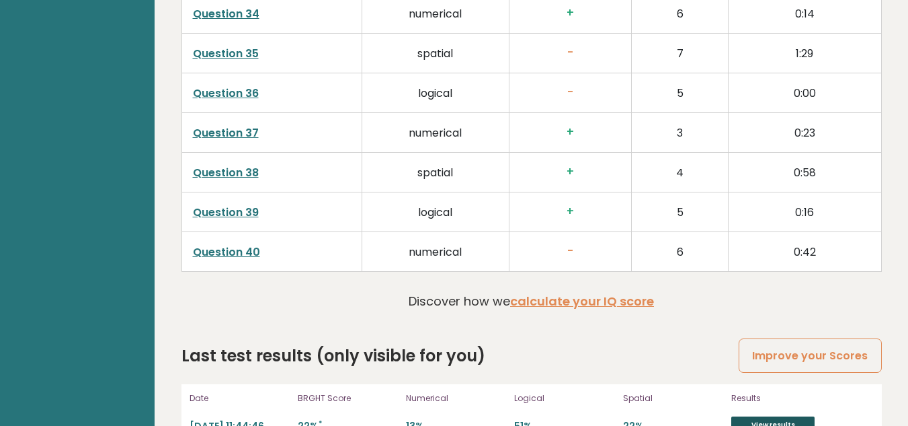
click at [756, 416] on link "View results" at bounding box center [772, 424] width 83 height 17
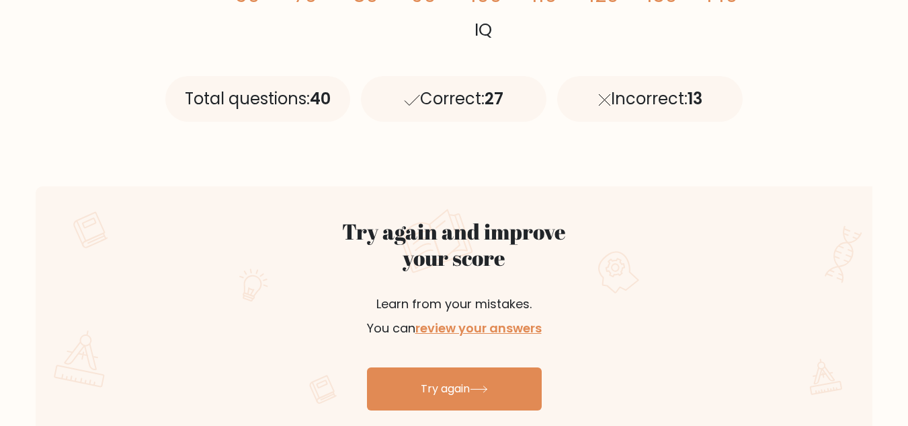
scroll to position [650, 0]
